Goal: Navigation & Orientation: Understand site structure

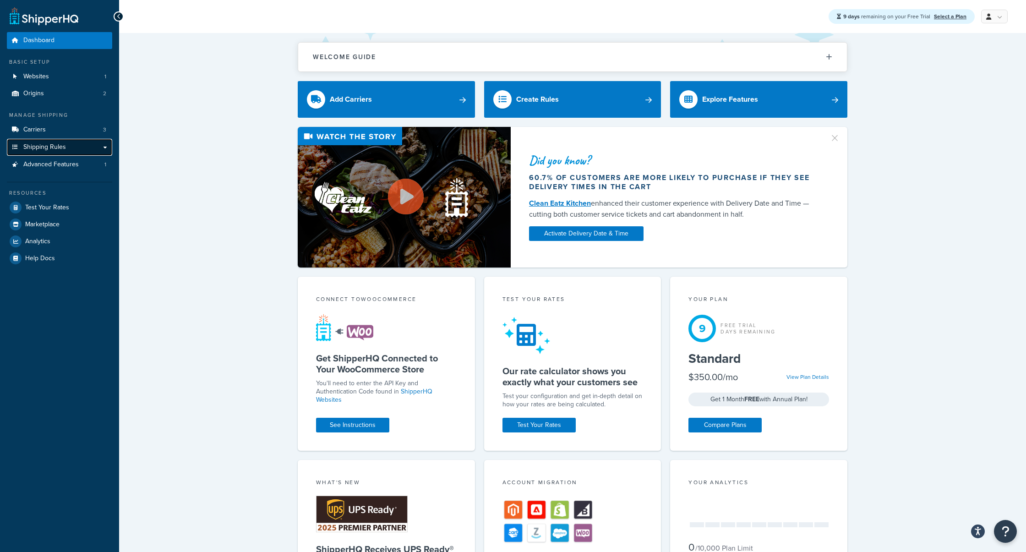
click at [107, 149] on link "Shipping Rules" at bounding box center [59, 147] width 105 height 17
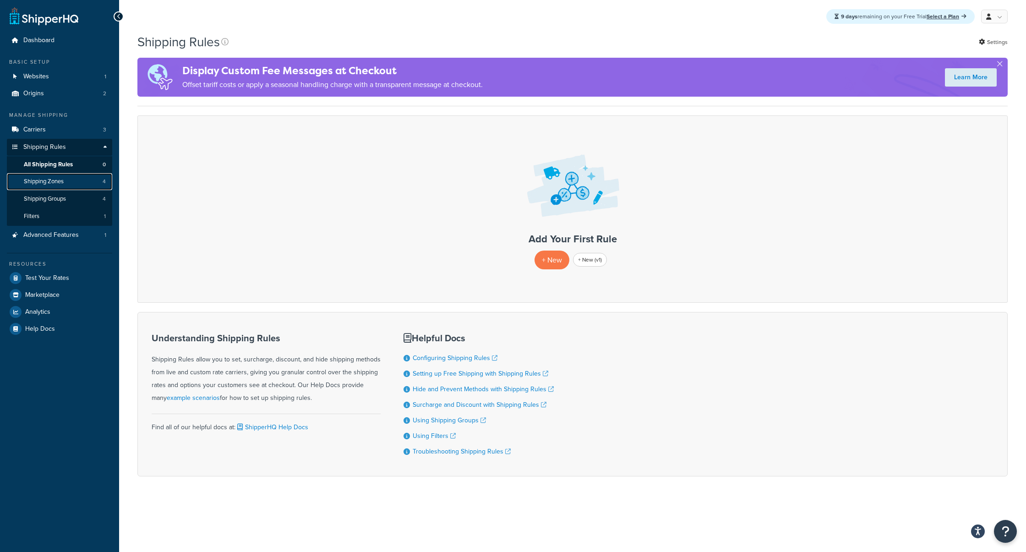
click at [93, 176] on link "Shipping Zones 4" at bounding box center [59, 181] width 105 height 17
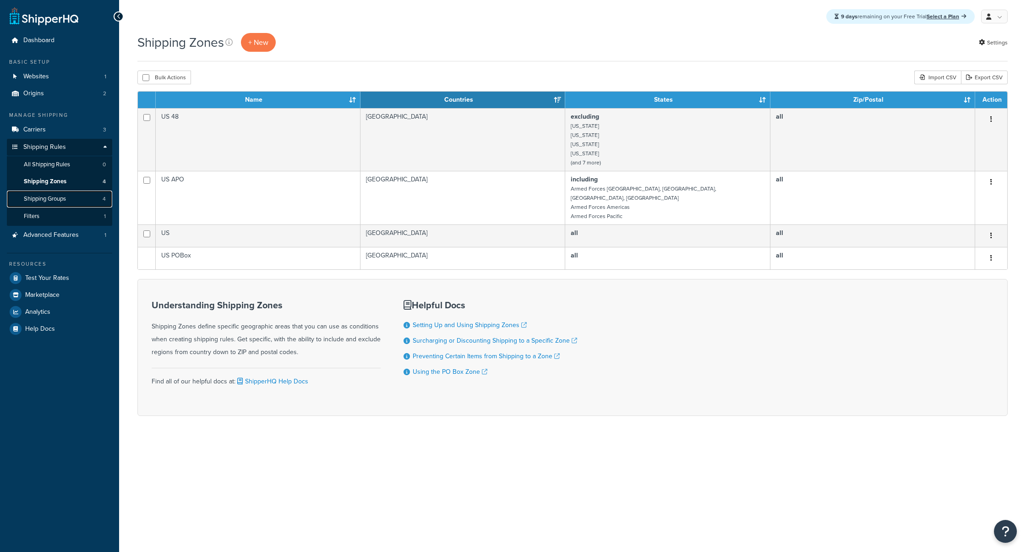
click at [92, 194] on link "Shipping Groups 4" at bounding box center [59, 199] width 105 height 17
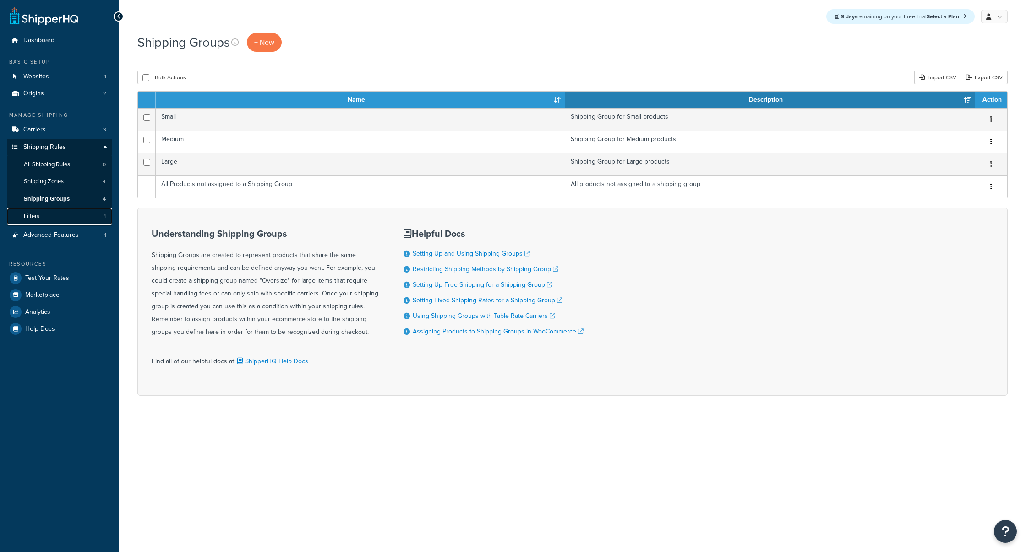
click at [93, 211] on link "Filters 1" at bounding box center [59, 216] width 105 height 17
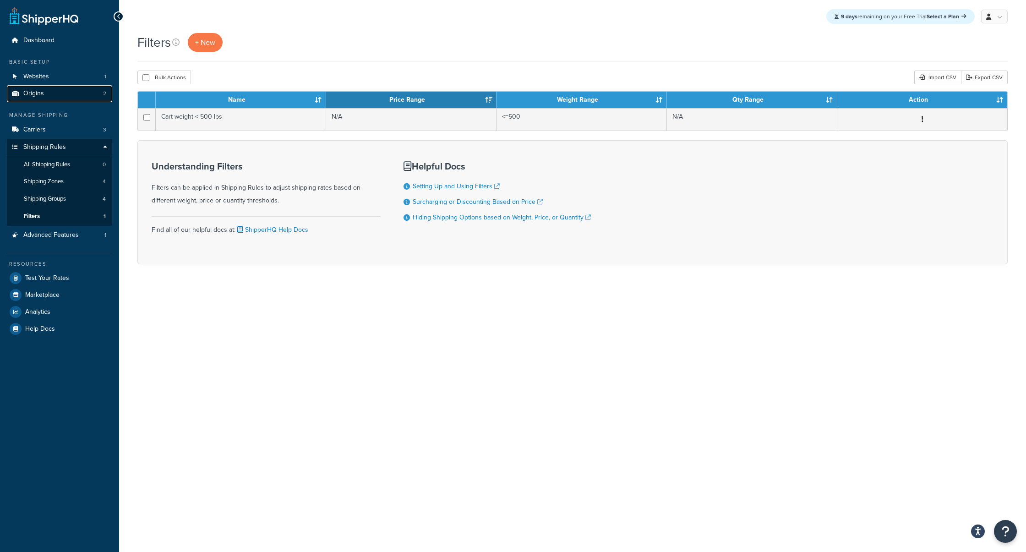
click at [92, 91] on link "Origins 2" at bounding box center [59, 93] width 105 height 17
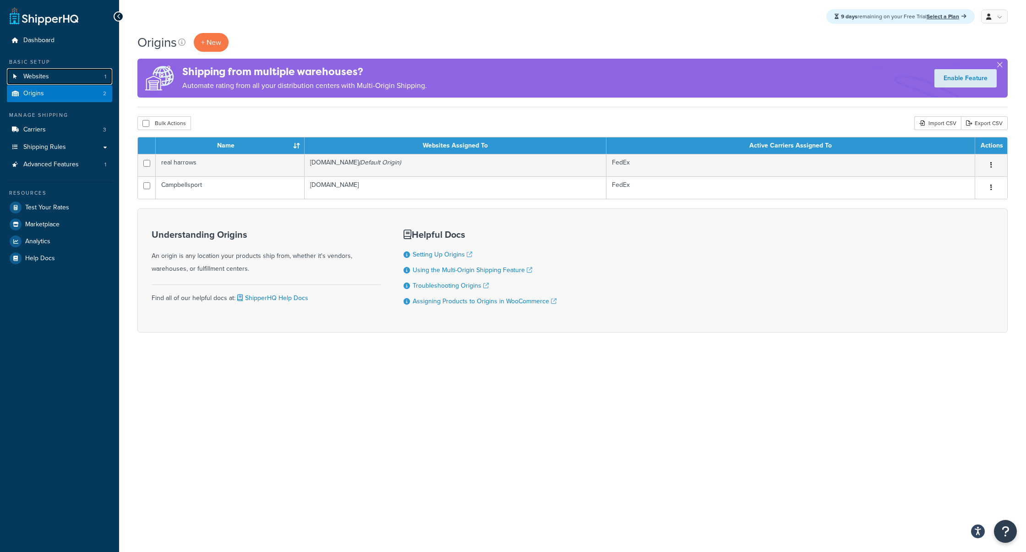
click at [97, 72] on link "Websites 1" at bounding box center [59, 76] width 105 height 17
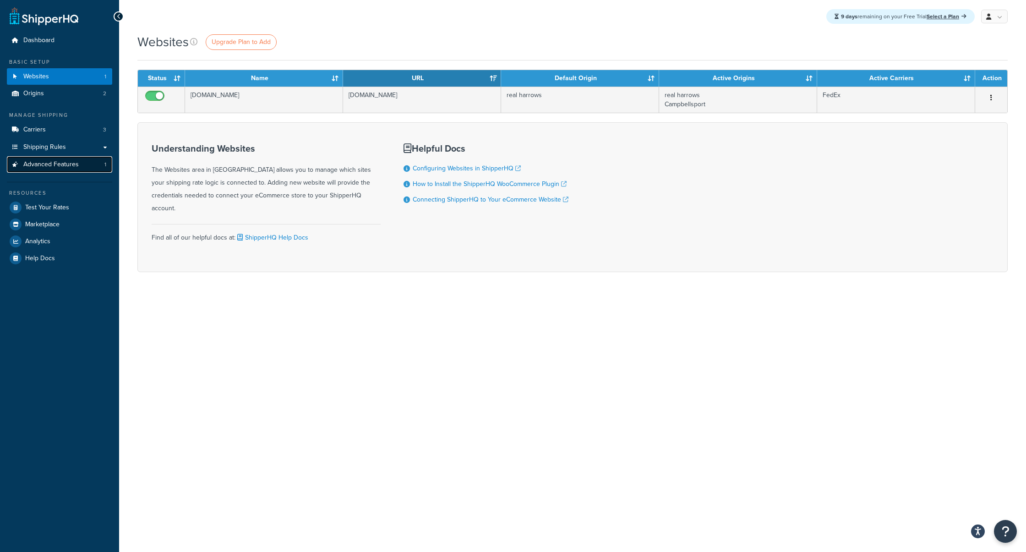
click at [97, 160] on link "Advanced Features 1" at bounding box center [59, 164] width 105 height 17
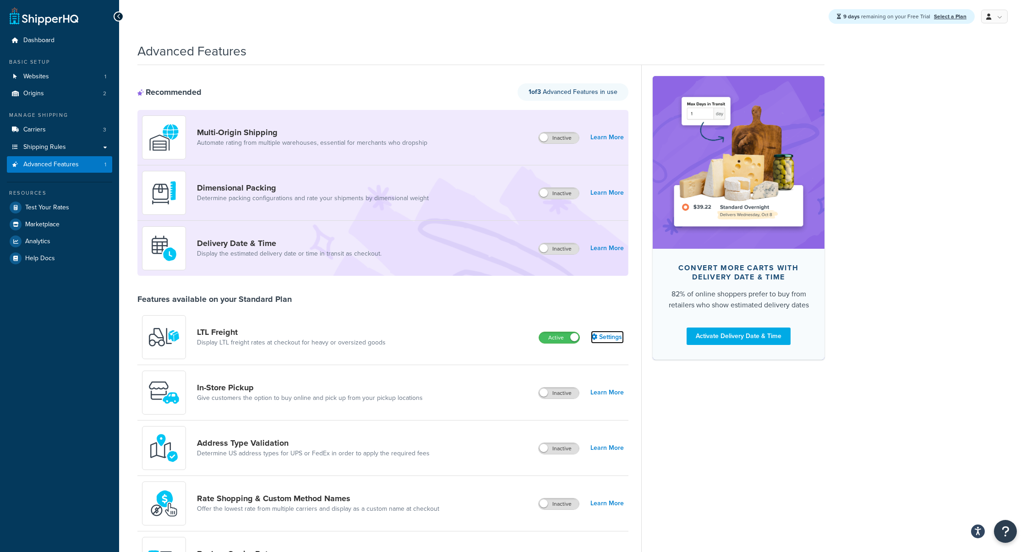
click at [609, 332] on link "Settings" at bounding box center [607, 337] width 33 height 13
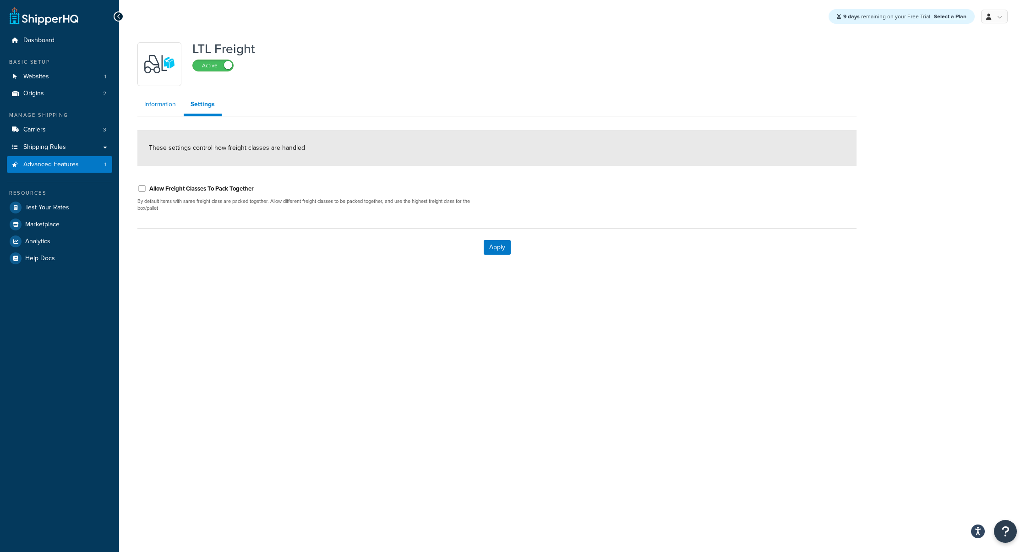
click at [153, 100] on link "Information" at bounding box center [159, 104] width 45 height 18
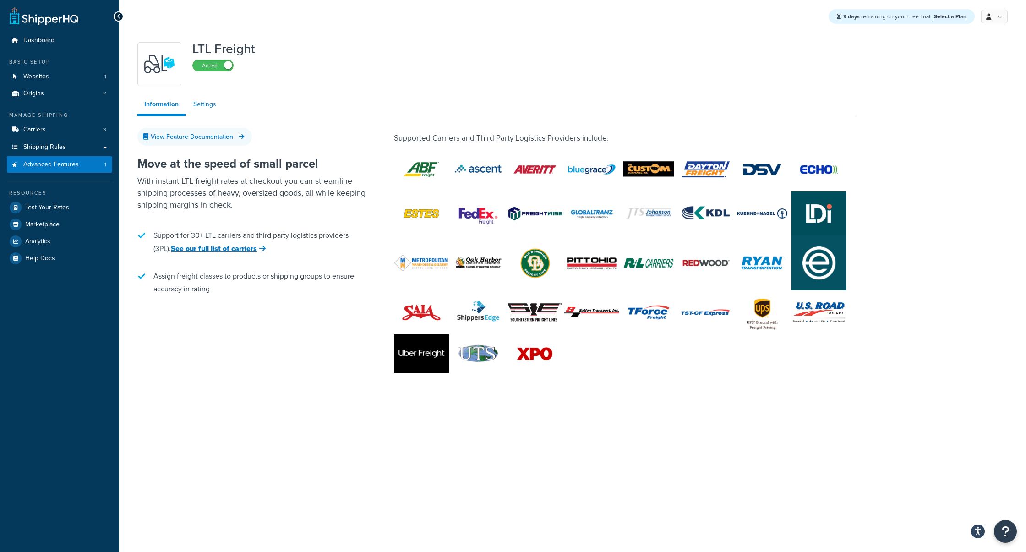
click at [208, 103] on link "Settings" at bounding box center [204, 104] width 37 height 18
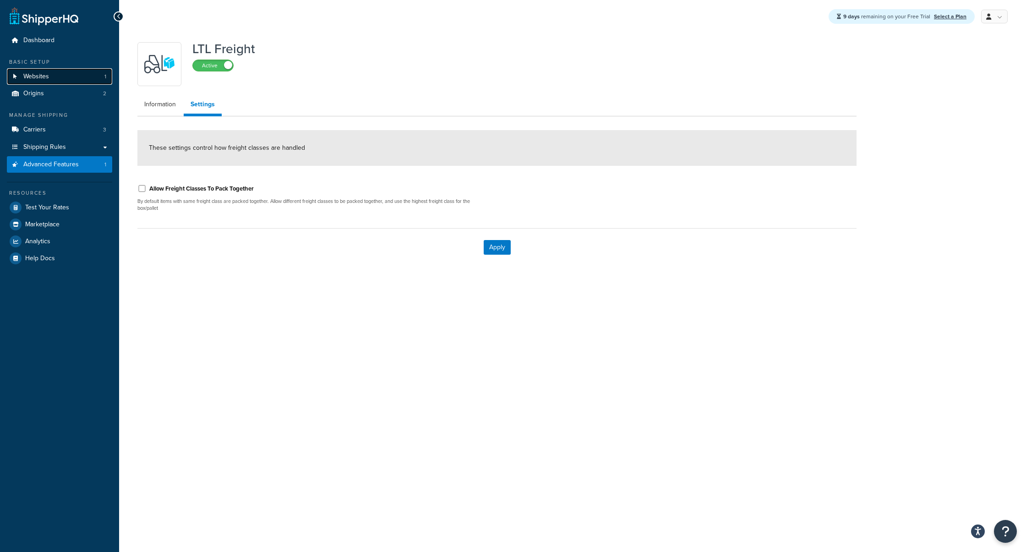
click at [61, 77] on link "Websites 1" at bounding box center [59, 76] width 105 height 17
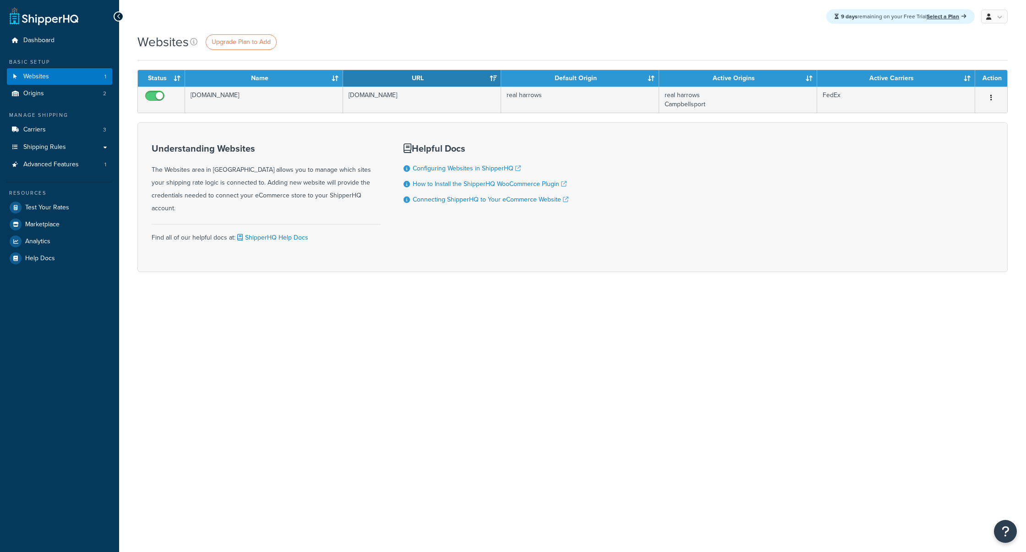
click at [67, 44] on link "Dashboard" at bounding box center [59, 40] width 105 height 17
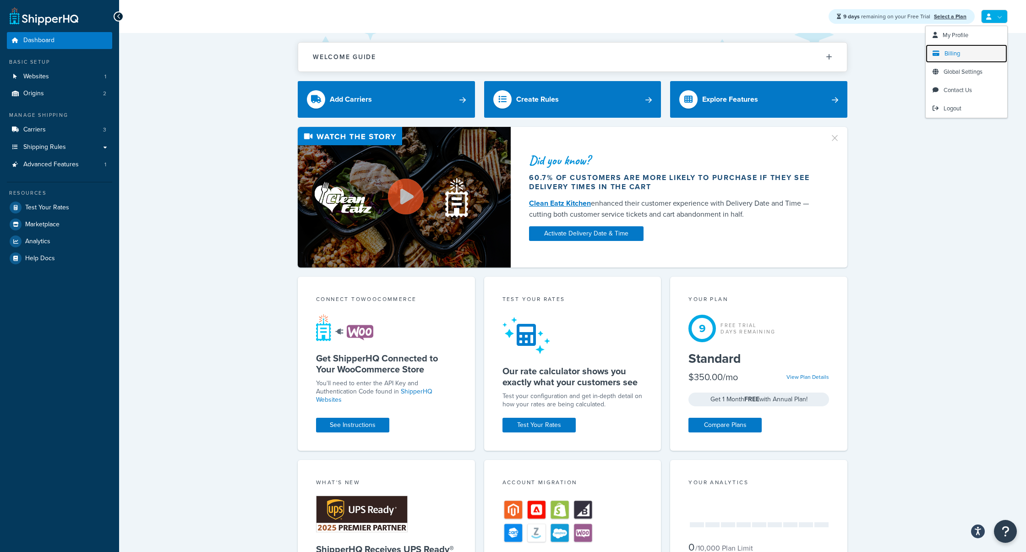
click at [961, 50] on link "Billing" at bounding box center [966, 53] width 82 height 18
click at [961, 106] on link "Logout" at bounding box center [966, 108] width 82 height 18
